Goal: Find specific page/section: Find specific page/section

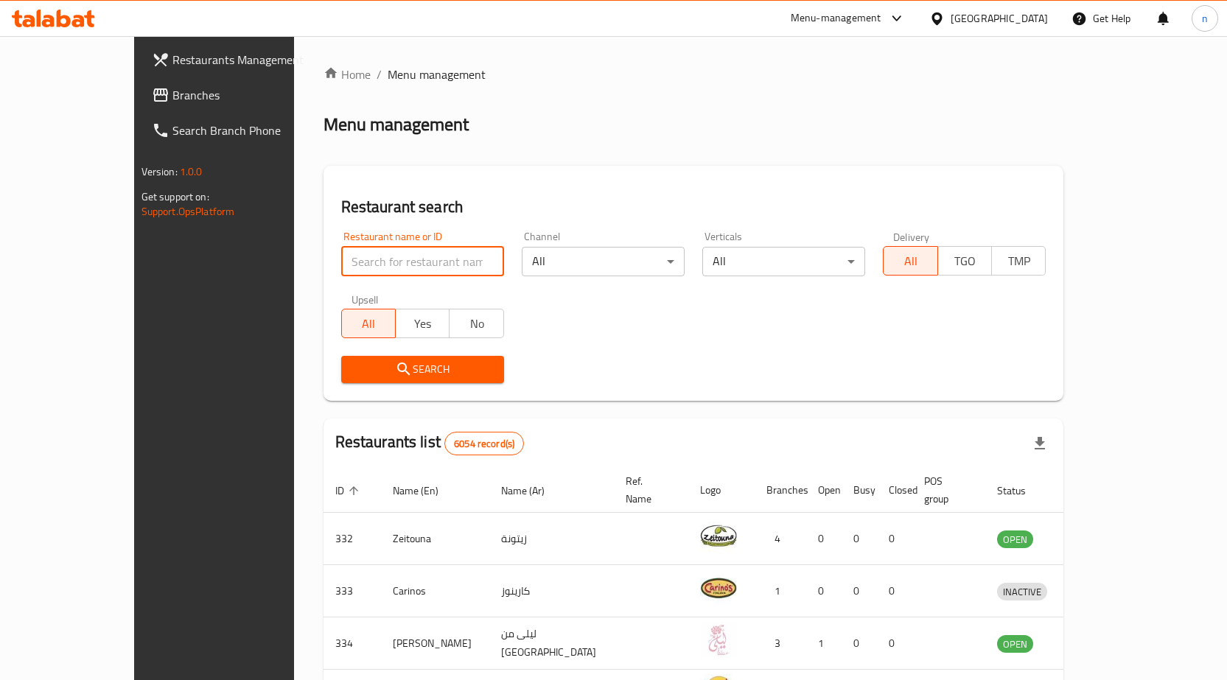
click at [341, 265] on input "search" at bounding box center [422, 261] width 163 height 29
paste input "778981"
type input "778981"
click button "Search" at bounding box center [422, 369] width 163 height 27
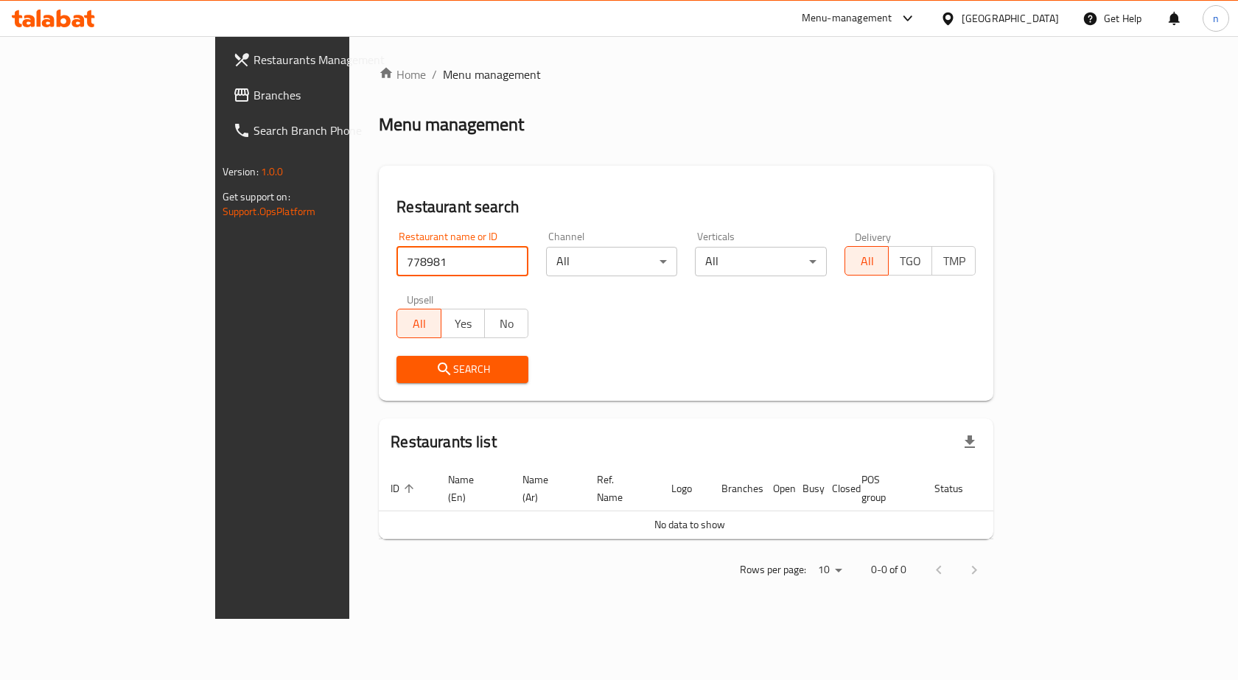
click at [1027, 11] on div "Bahrain" at bounding box center [1010, 18] width 97 height 16
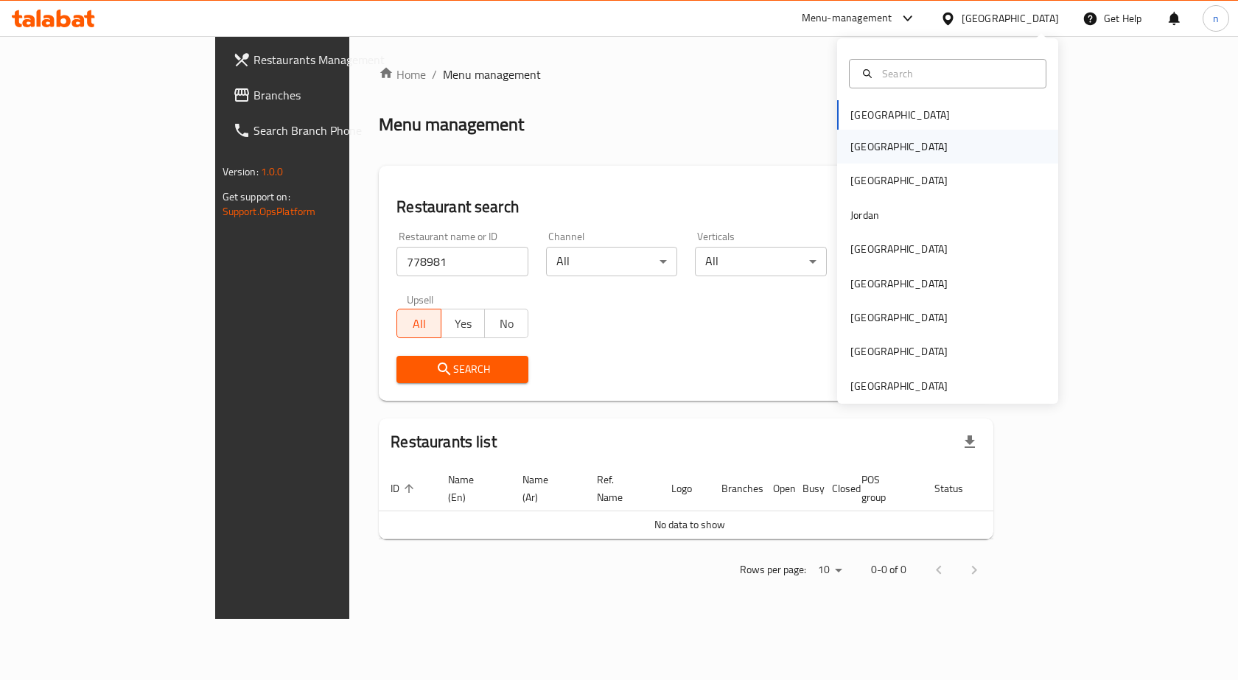
click at [861, 150] on div "[GEOGRAPHIC_DATA]" at bounding box center [898, 147] width 97 height 16
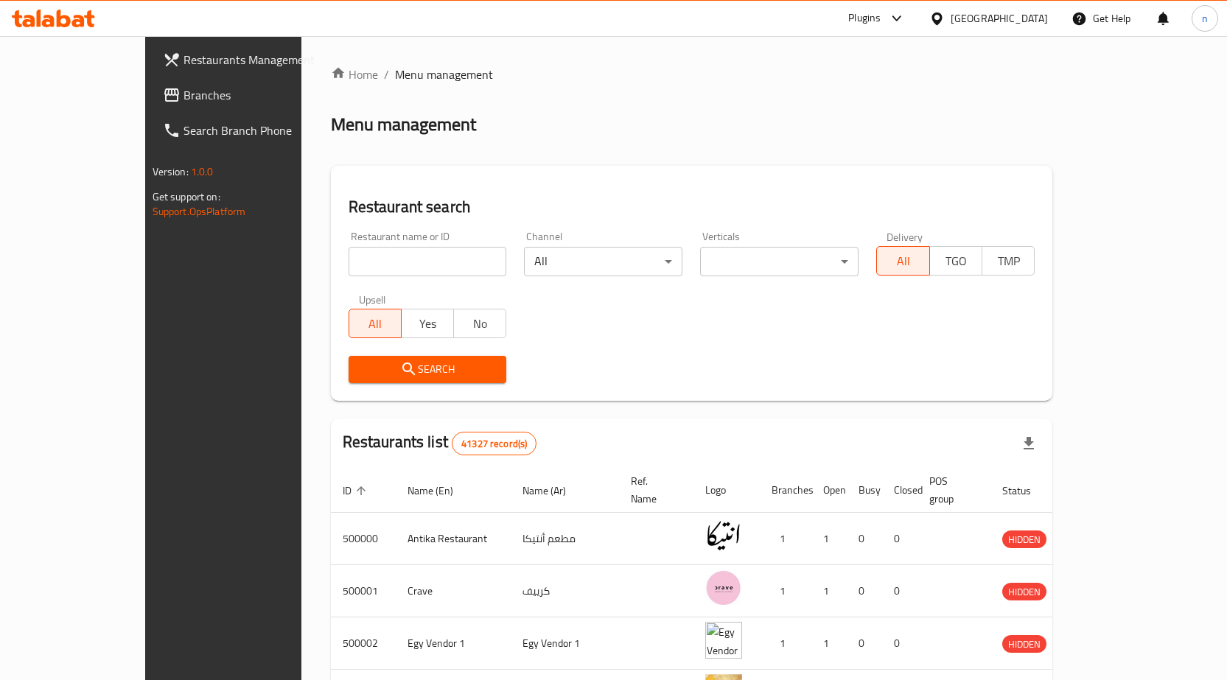
drag, startPoint x: 331, startPoint y: 255, endPoint x: 337, endPoint y: 262, distance: 8.9
click at [349, 255] on input "search" at bounding box center [428, 261] width 158 height 29
paste input "778981"
type input "778981"
click button "Search" at bounding box center [428, 369] width 158 height 27
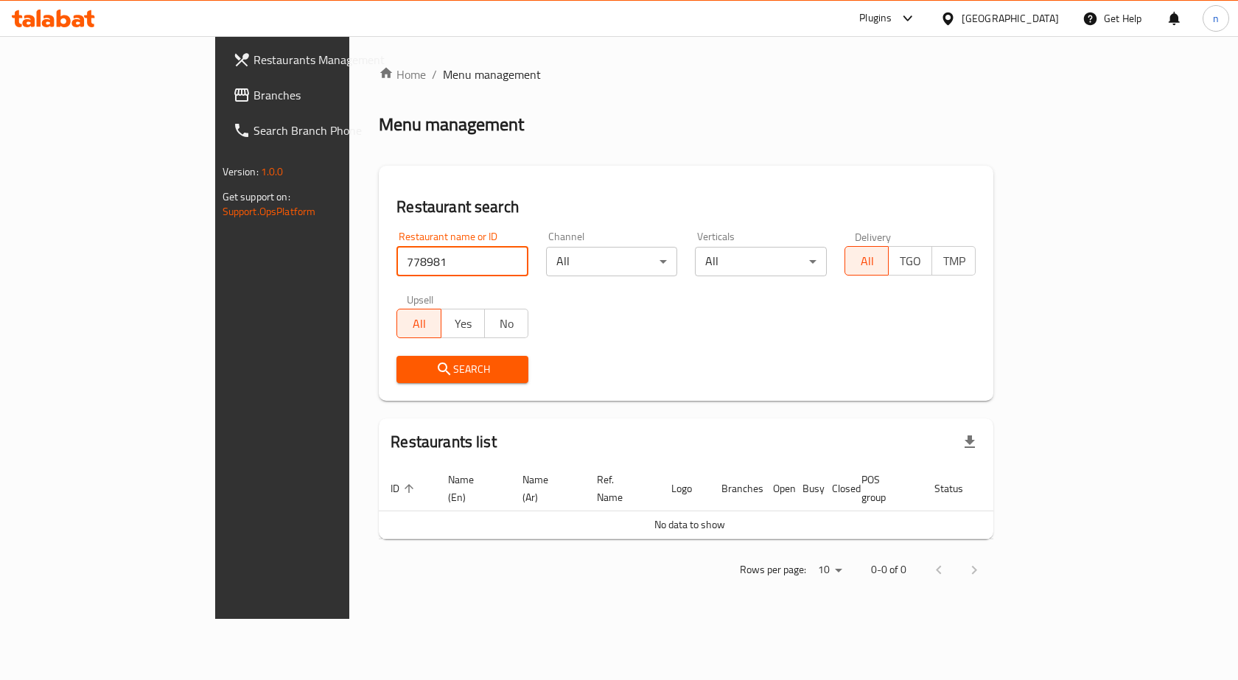
drag, startPoint x: 298, startPoint y: 262, endPoint x: 223, endPoint y: 257, distance: 76.0
click at [349, 257] on div "Home / Menu management Menu management Restaurant search Restaurant name or ID …" at bounding box center [685, 327] width 673 height 583
click at [396, 256] on input "search" at bounding box center [462, 261] width 132 height 29
paste input "HRAUC2"
type input "HRAUC2"
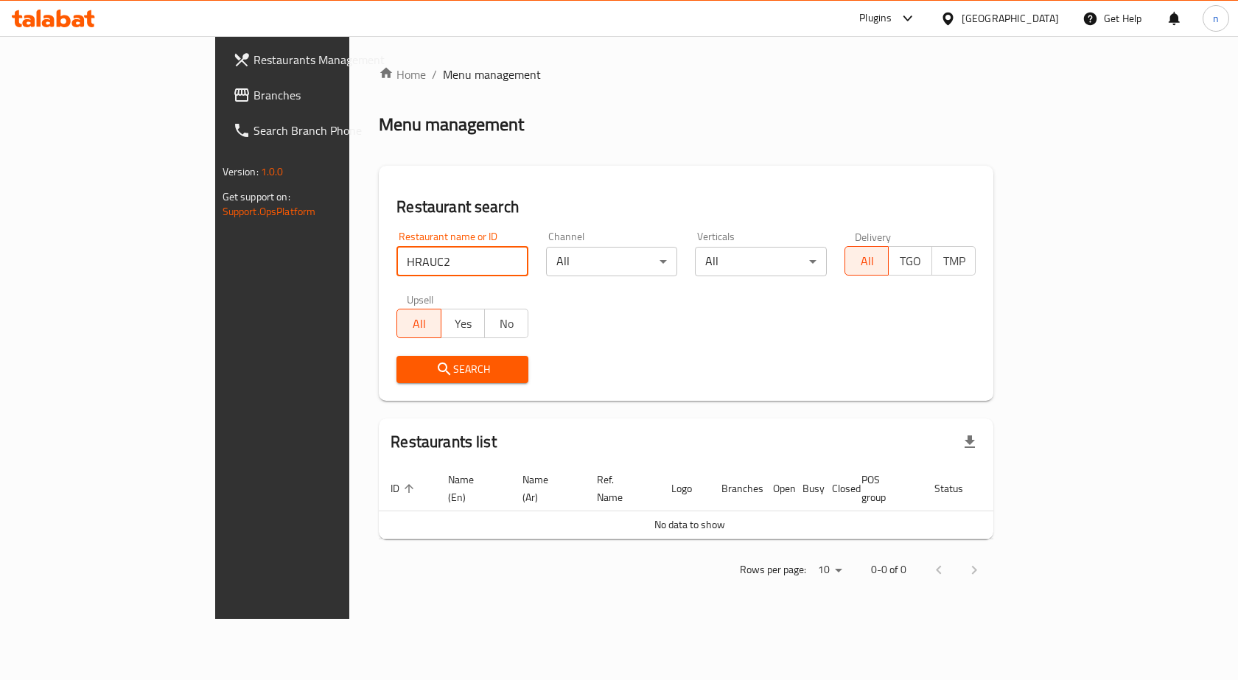
click button "Search" at bounding box center [462, 369] width 132 height 27
drag, startPoint x: 317, startPoint y: 265, endPoint x: 238, endPoint y: 281, distance: 80.3
click at [379, 281] on div "Restaurant search Restaurant name or ID HRAUC2 Restaurant name or ID Channel Al…" at bounding box center [686, 283] width 615 height 235
click at [424, 267] on input "search" at bounding box center [462, 261] width 132 height 29
paste input "751271"
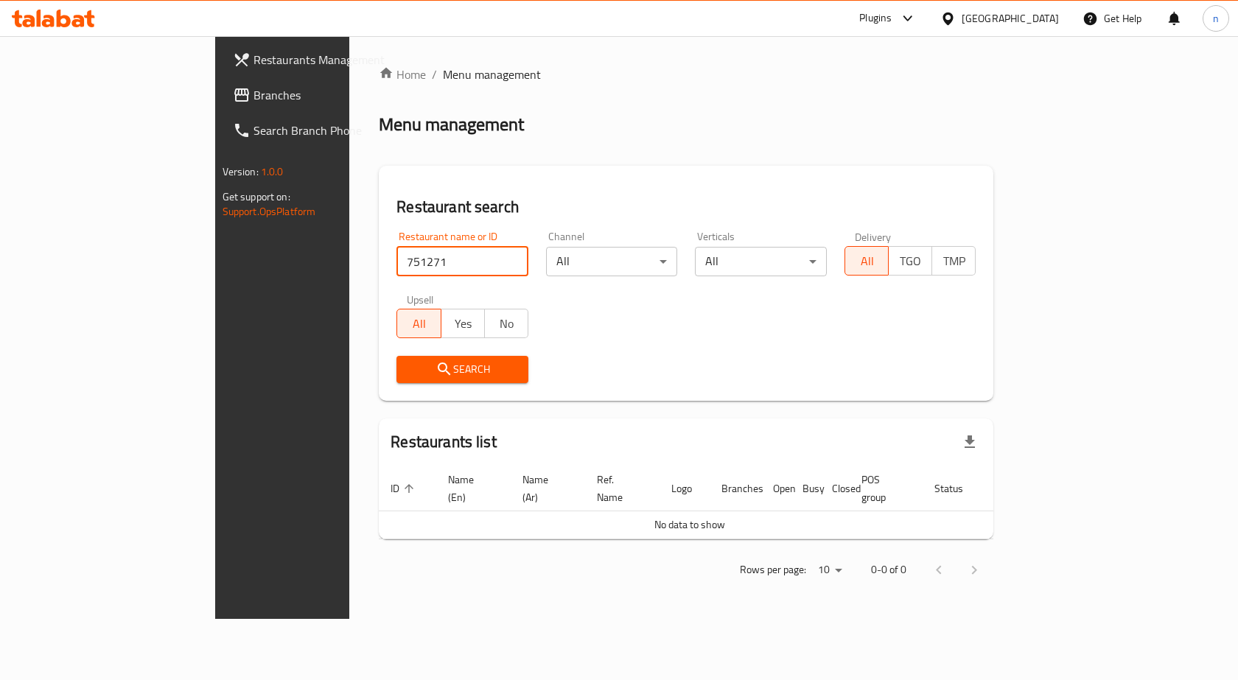
type input "751271"
click button "Search" at bounding box center [462, 369] width 132 height 27
click at [1037, 14] on div "[GEOGRAPHIC_DATA]" at bounding box center [1010, 18] width 97 height 16
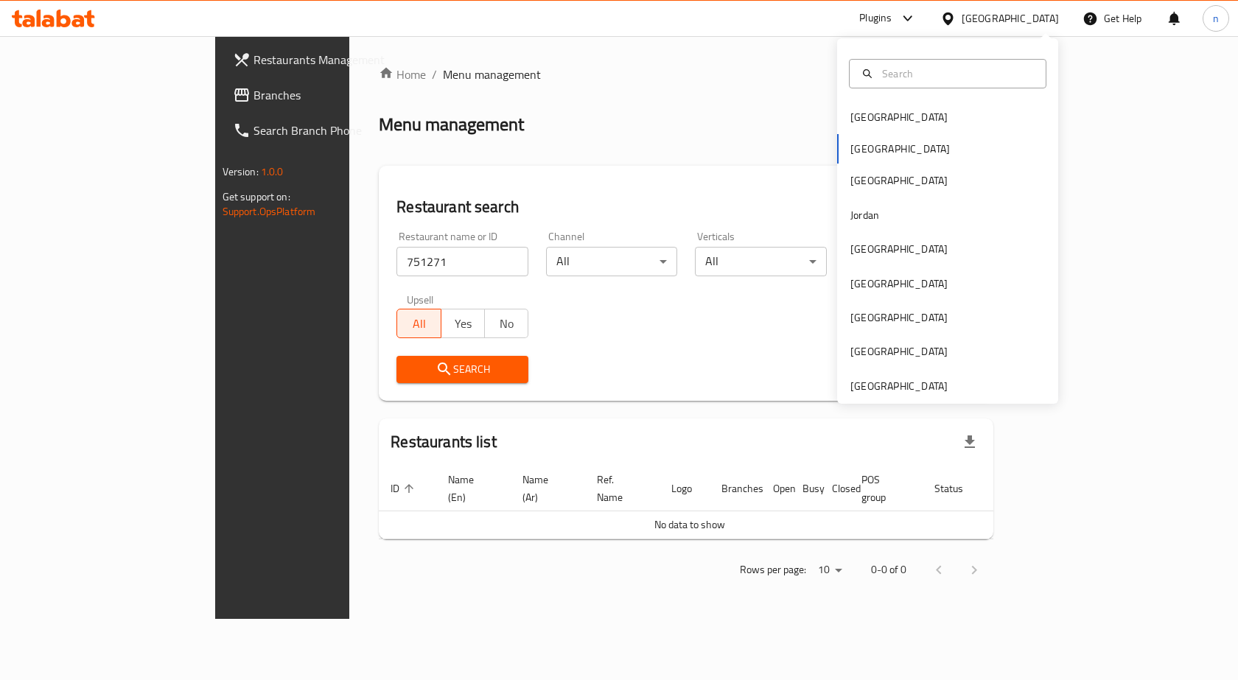
click at [516, 197] on h2 "Restaurant search" at bounding box center [685, 207] width 579 height 22
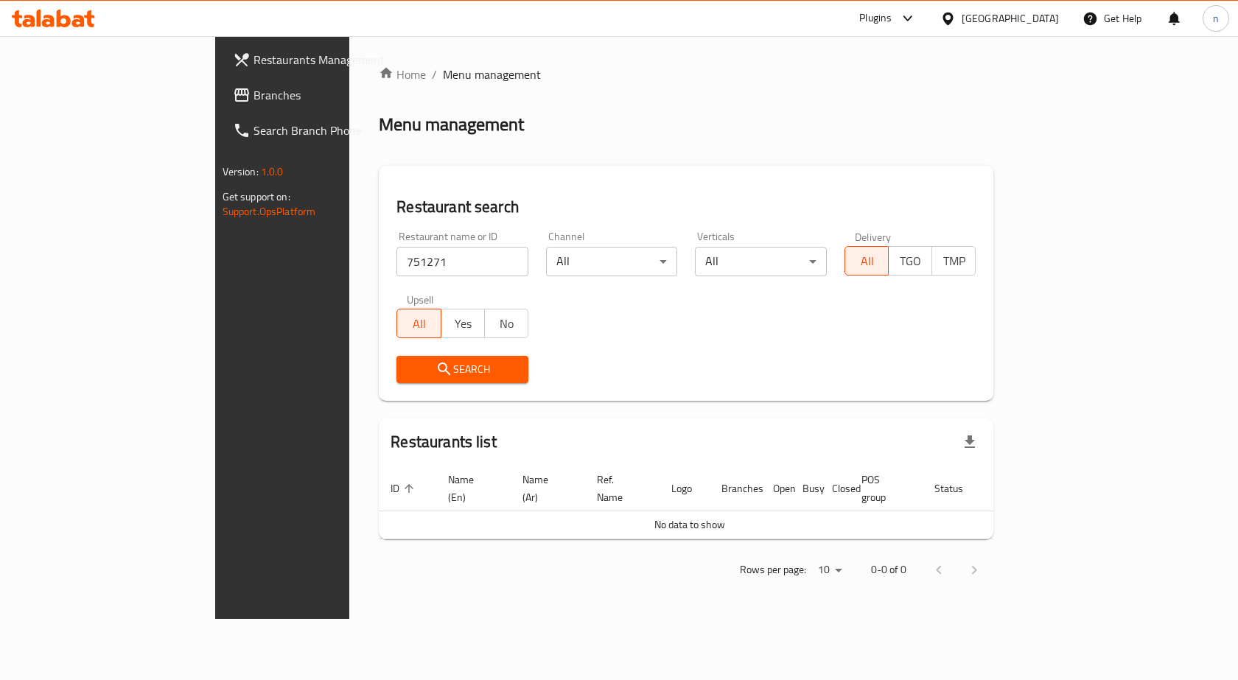
click at [253, 93] on span "Branches" at bounding box center [331, 95] width 157 height 18
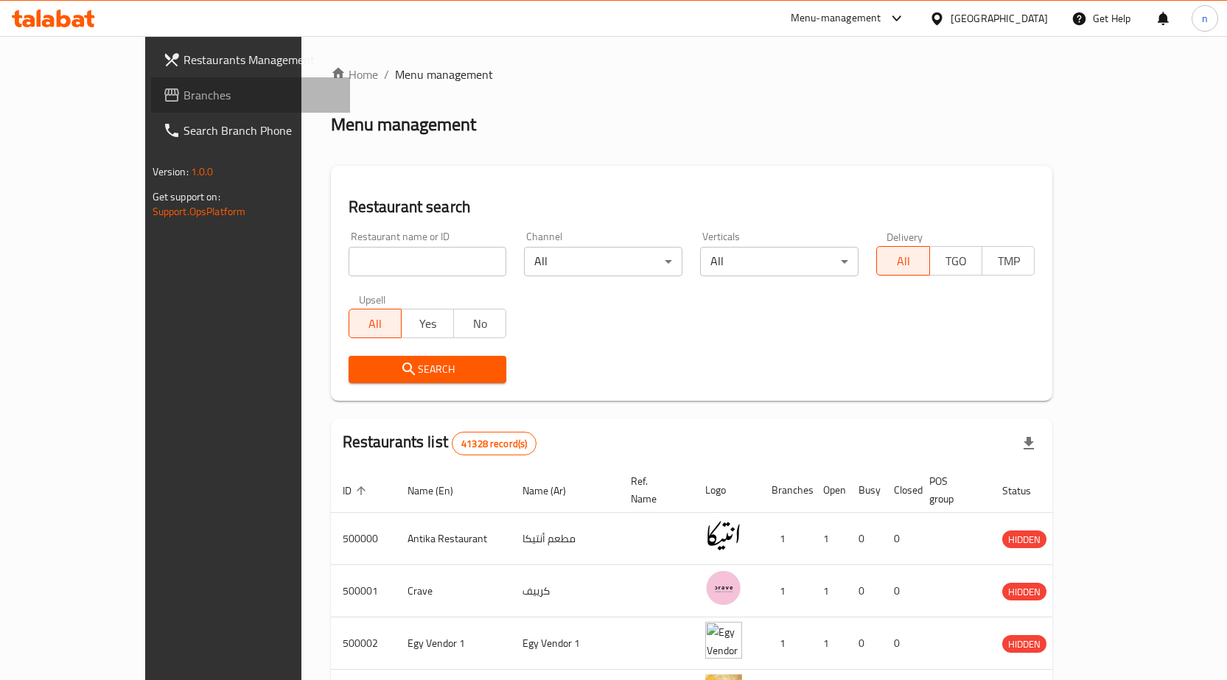
click at [183, 91] on span "Branches" at bounding box center [260, 95] width 155 height 18
click at [402, 271] on input "search" at bounding box center [428, 261] width 158 height 29
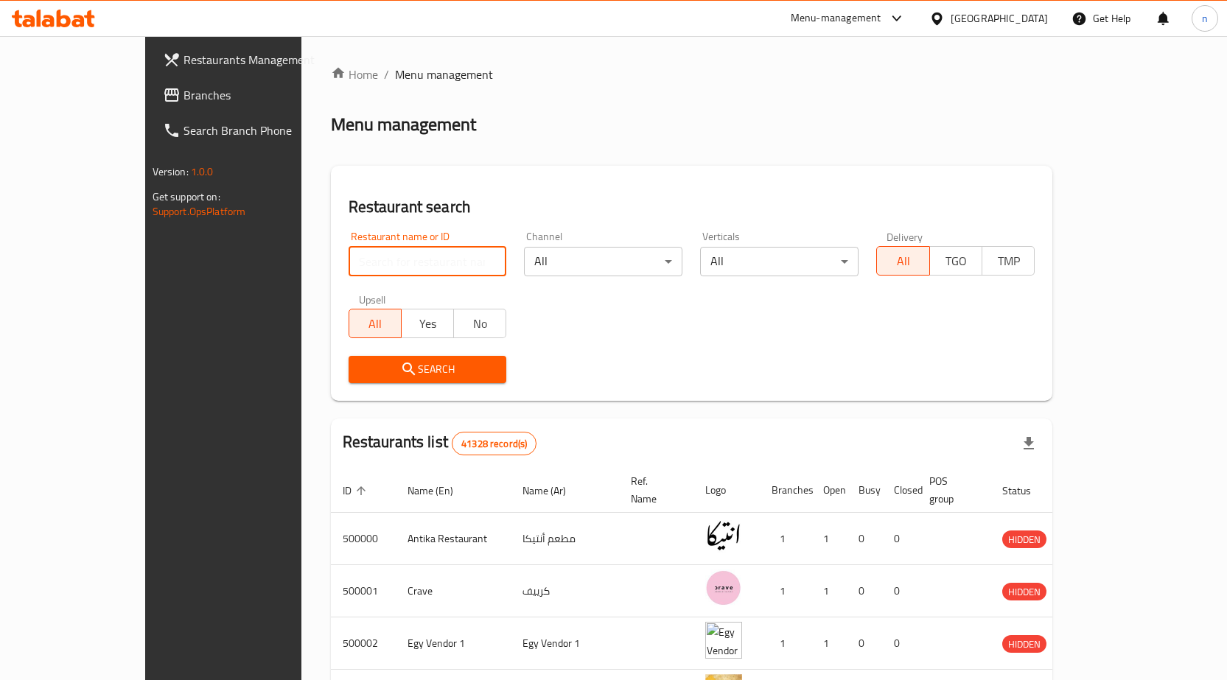
paste input "751271"
type input "751271"
click button "Search" at bounding box center [428, 369] width 158 height 27
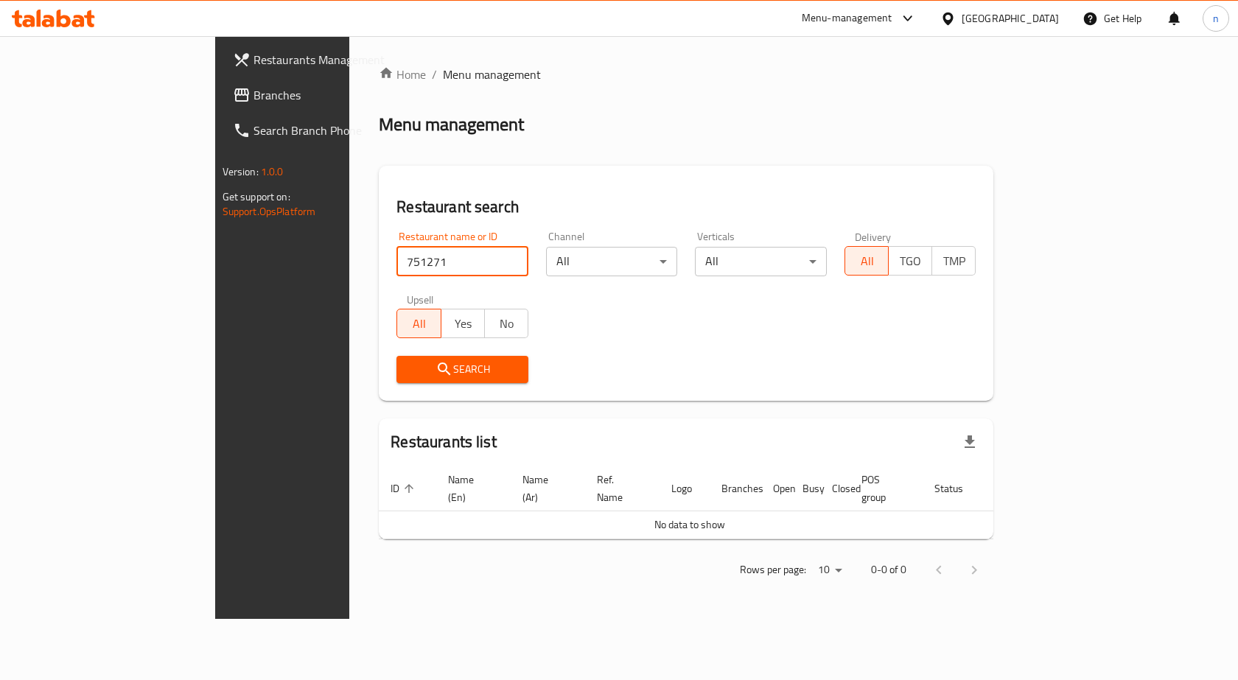
drag, startPoint x: 333, startPoint y: 259, endPoint x: 202, endPoint y: 287, distance: 134.1
click at [215, 287] on div "Restaurants Management Branches Search Branch Phone Version: 1.0.0 Get support …" at bounding box center [619, 327] width 808 height 583
click button "Search" at bounding box center [462, 369] width 132 height 27
drag, startPoint x: 312, startPoint y: 265, endPoint x: 227, endPoint y: 279, distance: 86.6
click at [349, 279] on div "Home / Menu management Menu management Restaurant search Restaurant name or ID …" at bounding box center [685, 327] width 673 height 583
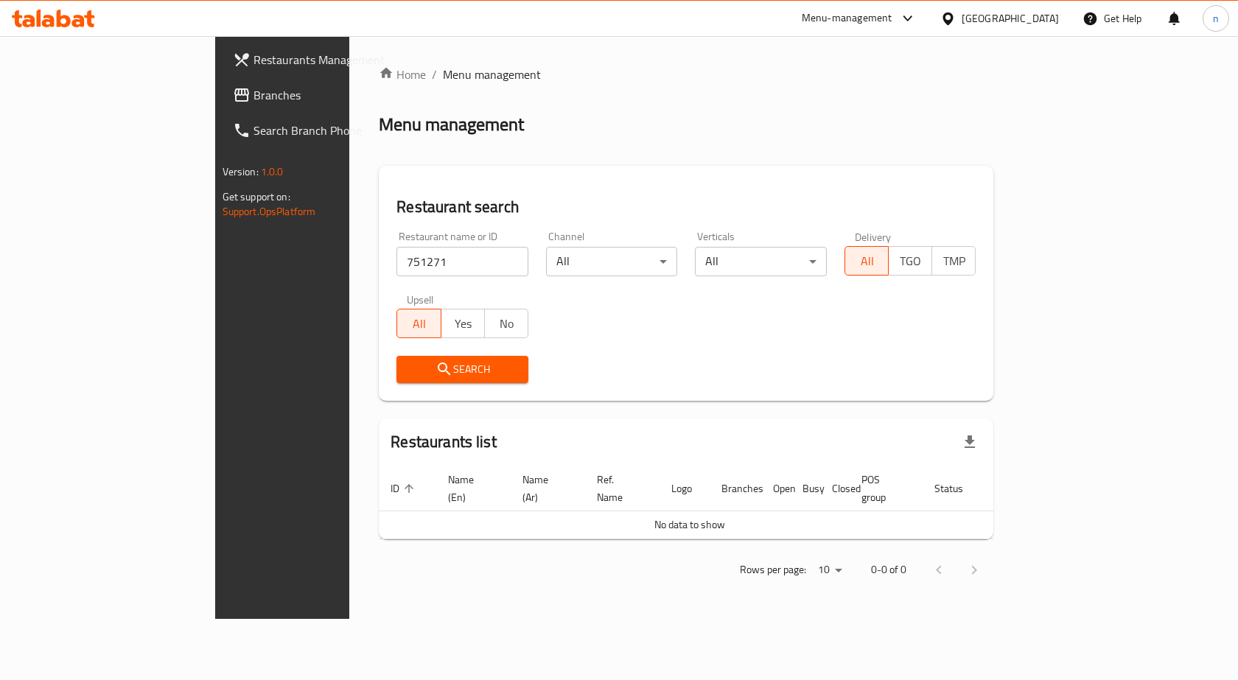
click at [457, 263] on input "751271" at bounding box center [462, 261] width 132 height 29
click at [396, 259] on input "search" at bounding box center [462, 261] width 132 height 29
click at [396, 262] on input "751" at bounding box center [462, 261] width 132 height 29
click at [408, 365] on span "Search" at bounding box center [462, 369] width 108 height 18
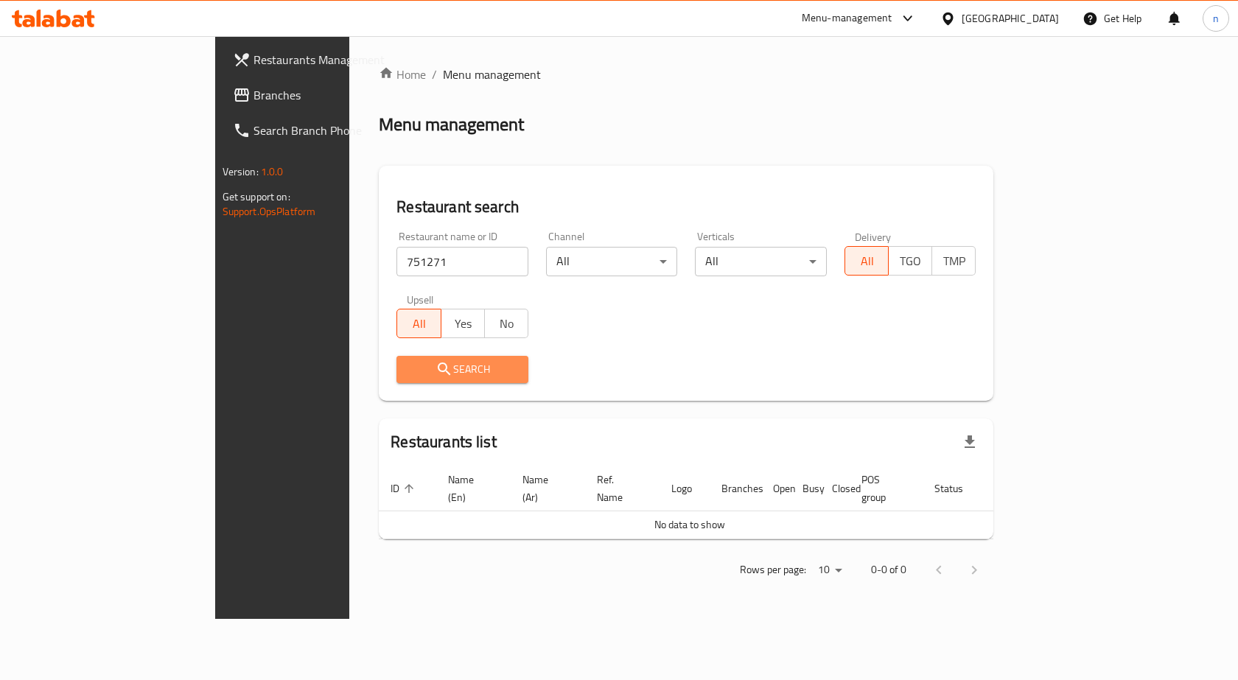
click at [408, 365] on span "Search" at bounding box center [462, 369] width 108 height 18
drag, startPoint x: 256, startPoint y: 273, endPoint x: 118, endPoint y: 282, distance: 138.1
click at [215, 282] on div "Restaurants Management Branches Search Branch Phone Version: 1.0.0 Get support …" at bounding box center [619, 327] width 808 height 583
click button "Search" at bounding box center [462, 369] width 132 height 27
drag, startPoint x: 307, startPoint y: 263, endPoint x: 200, endPoint y: 296, distance: 111.2
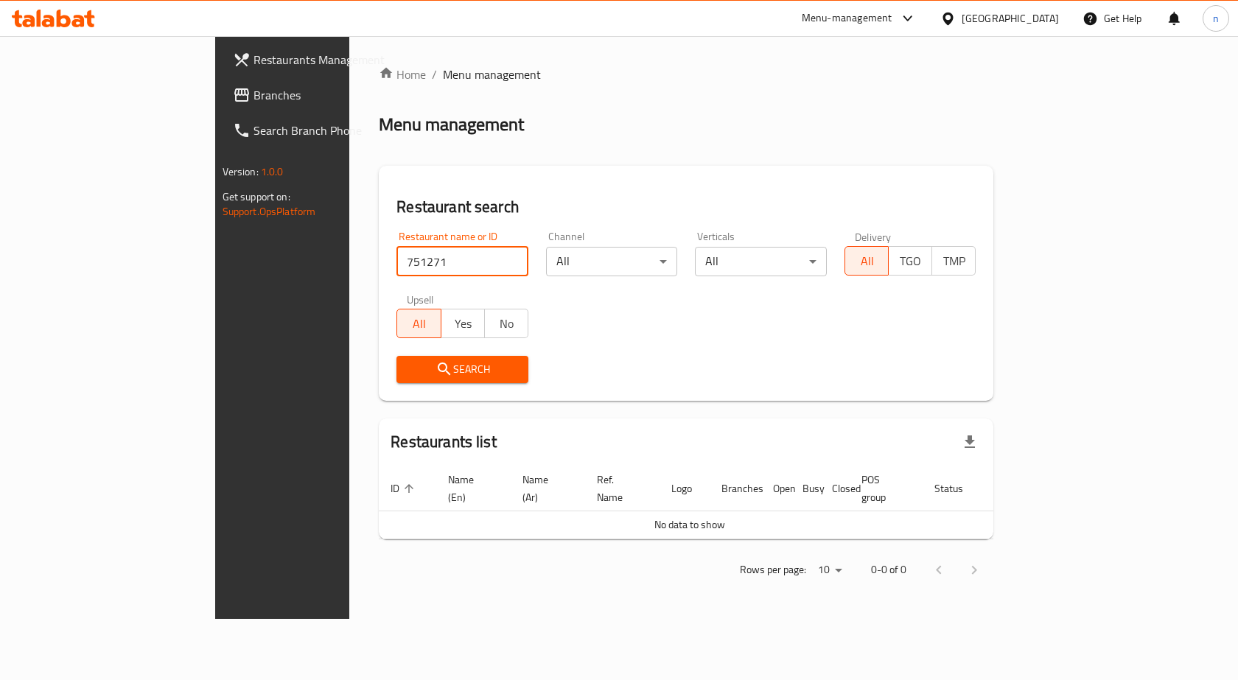
click at [215, 296] on div "Restaurants Management Branches Search Branch Phone Version: 1.0.0 Get support …" at bounding box center [619, 327] width 808 height 583
drag, startPoint x: 332, startPoint y: 239, endPoint x: 340, endPoint y: 260, distance: 22.2
click at [396, 256] on div "Restaurant name or ID 751271 Restaurant name or ID" at bounding box center [462, 253] width 132 height 45
click at [396, 264] on input "751271" at bounding box center [462, 261] width 132 height 29
click button "Search" at bounding box center [462, 369] width 132 height 27
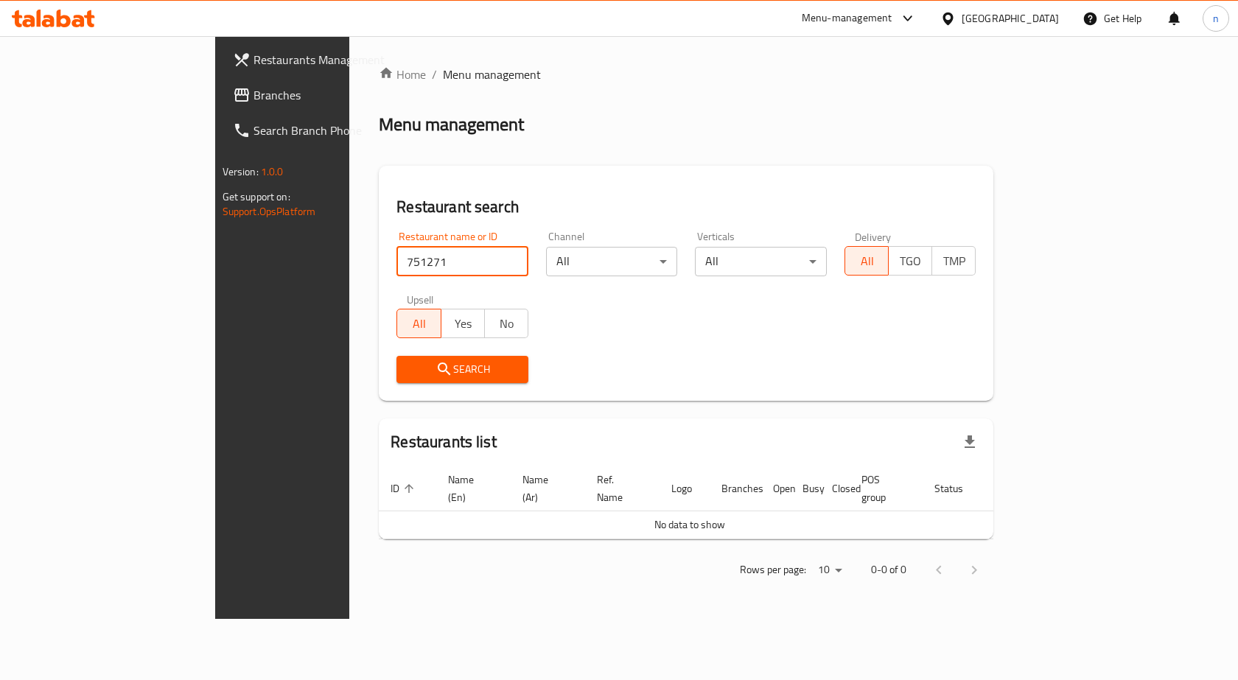
click button "Search" at bounding box center [462, 369] width 132 height 27
type input "7"
paste input "Singer Sons, Madinaty"
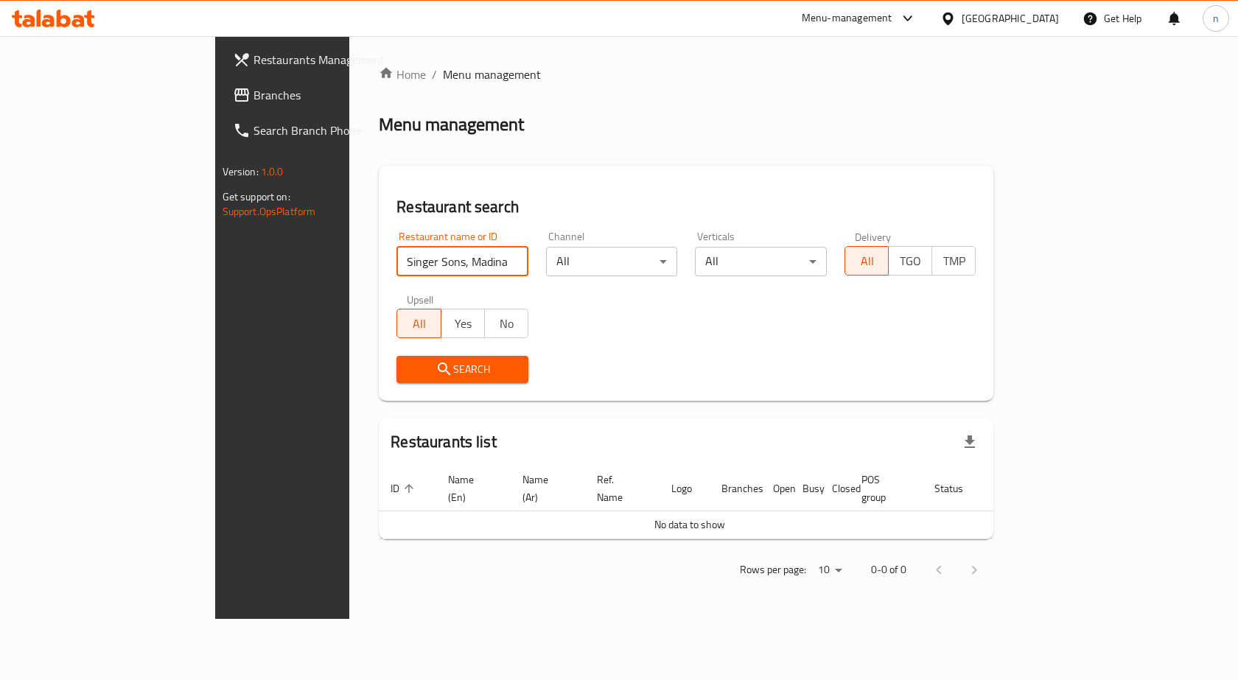
type input "Singer Sons, Madinaty"
click at [461, 261] on input "Singer Sons, Madinaty" at bounding box center [462, 261] width 132 height 29
click at [890, 16] on div "Menu-management" at bounding box center [847, 19] width 91 height 18
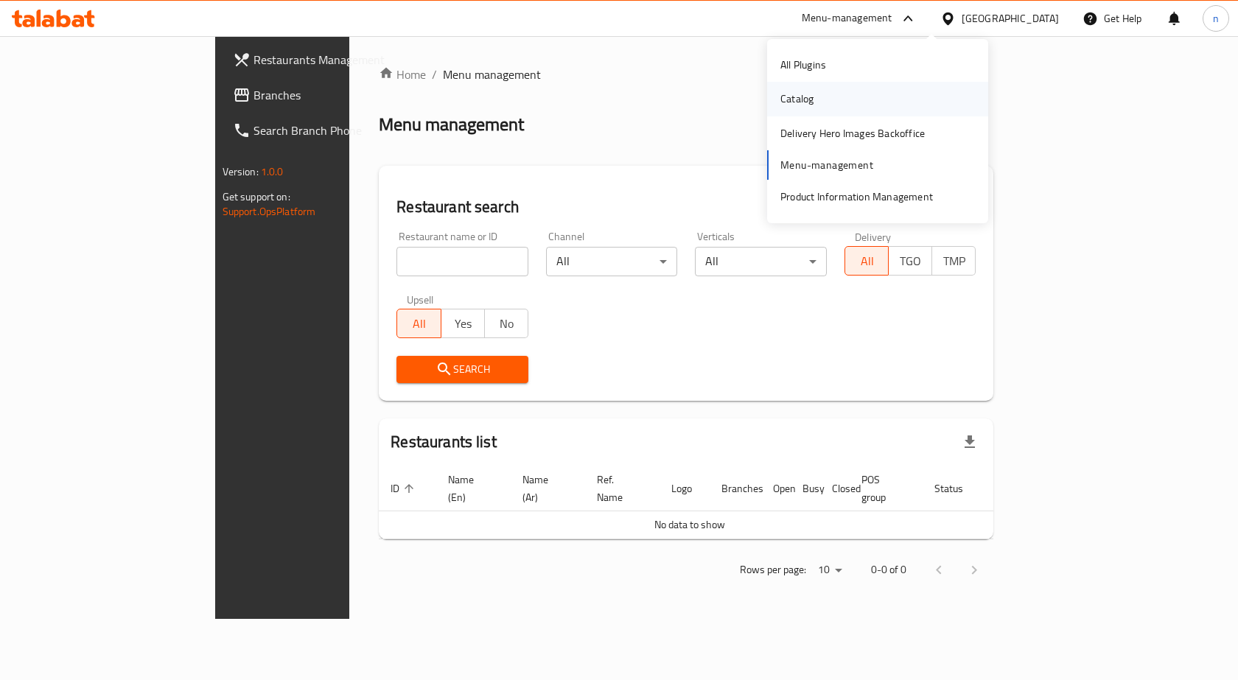
click at [824, 91] on div "Catalog" at bounding box center [797, 99] width 57 height 34
